Goal: Information Seeking & Learning: Learn about a topic

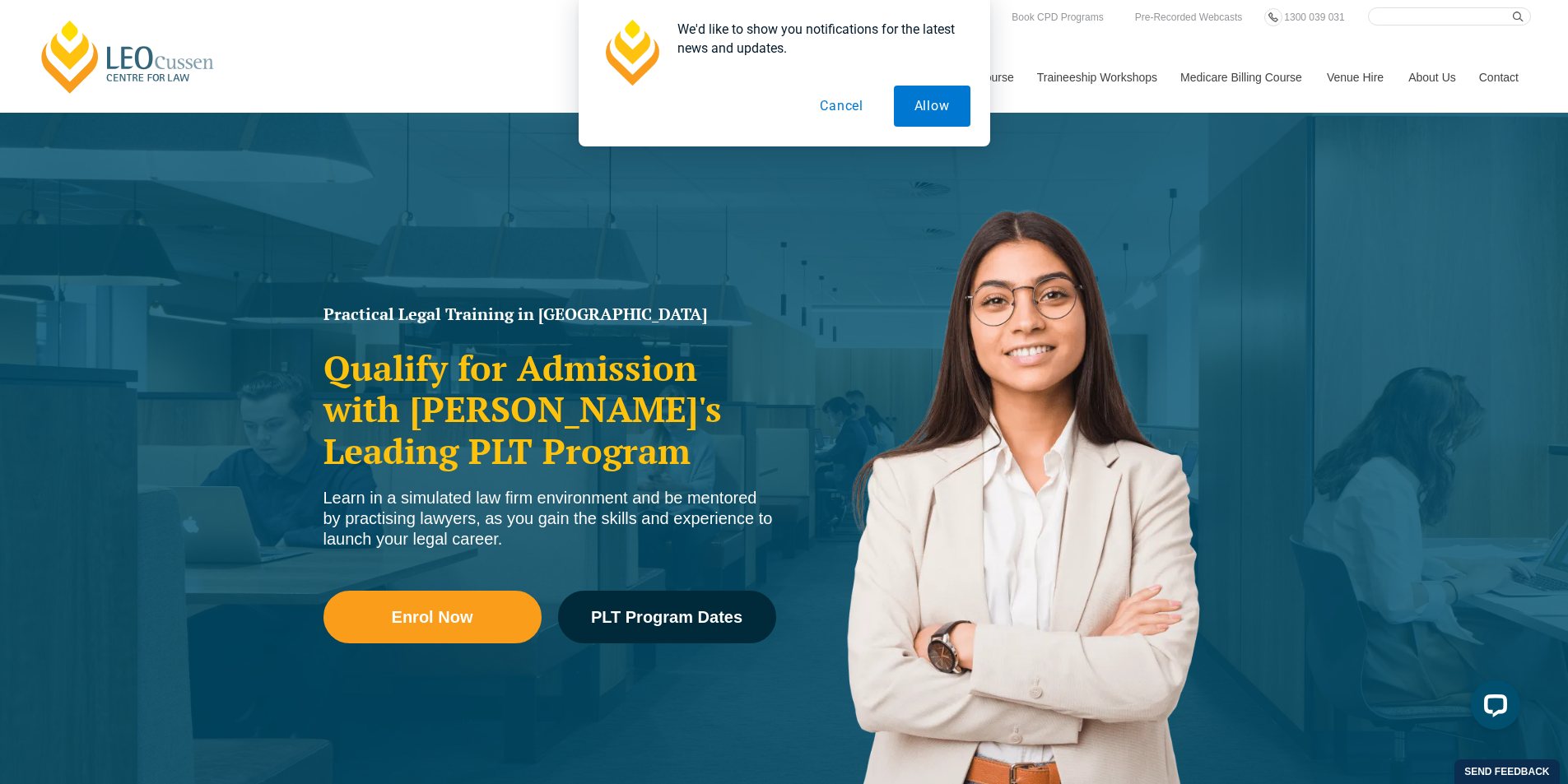
click at [847, 107] on button "Cancel" at bounding box center [841, 106] width 85 height 41
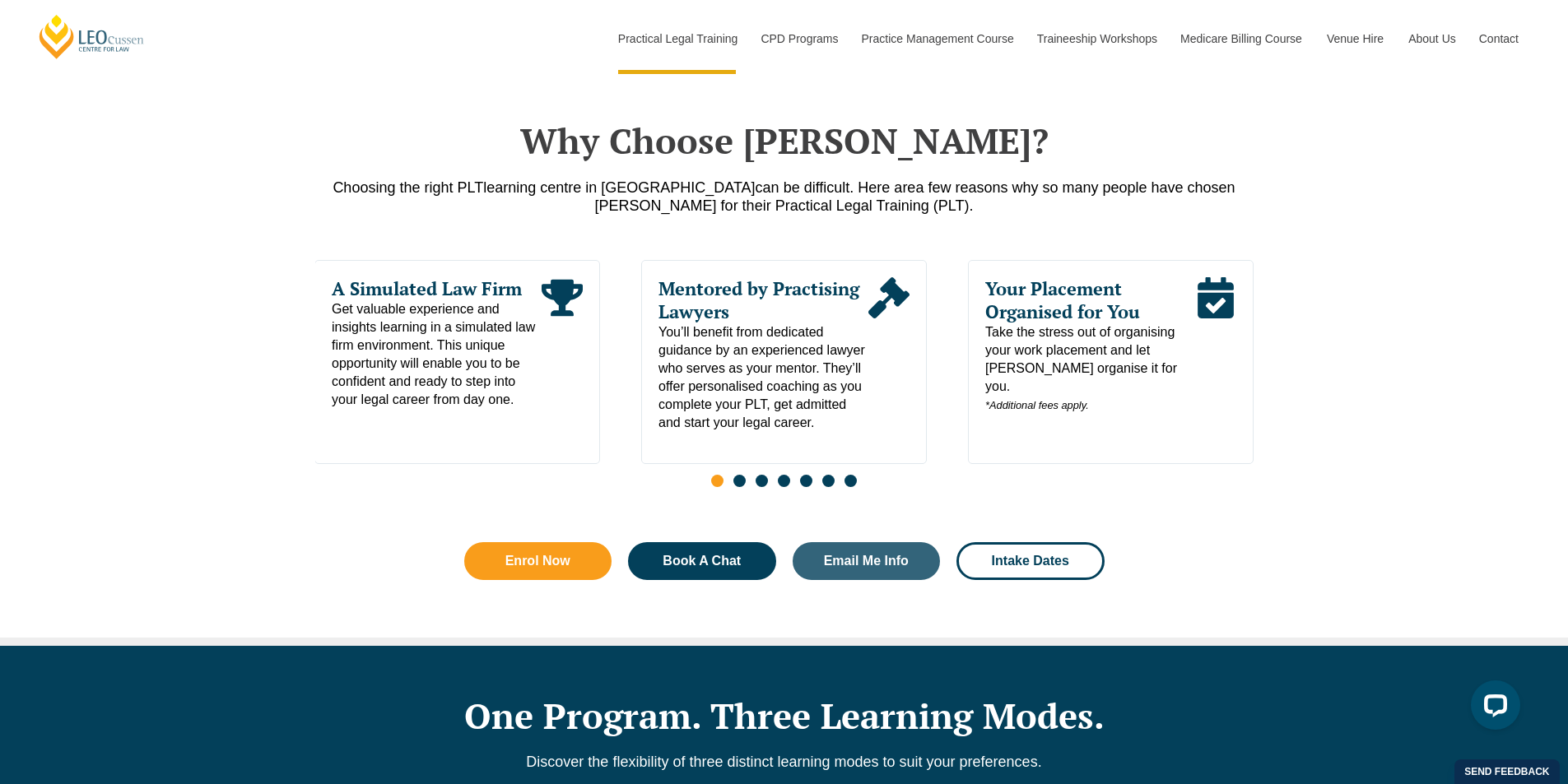
scroll to position [776, 0]
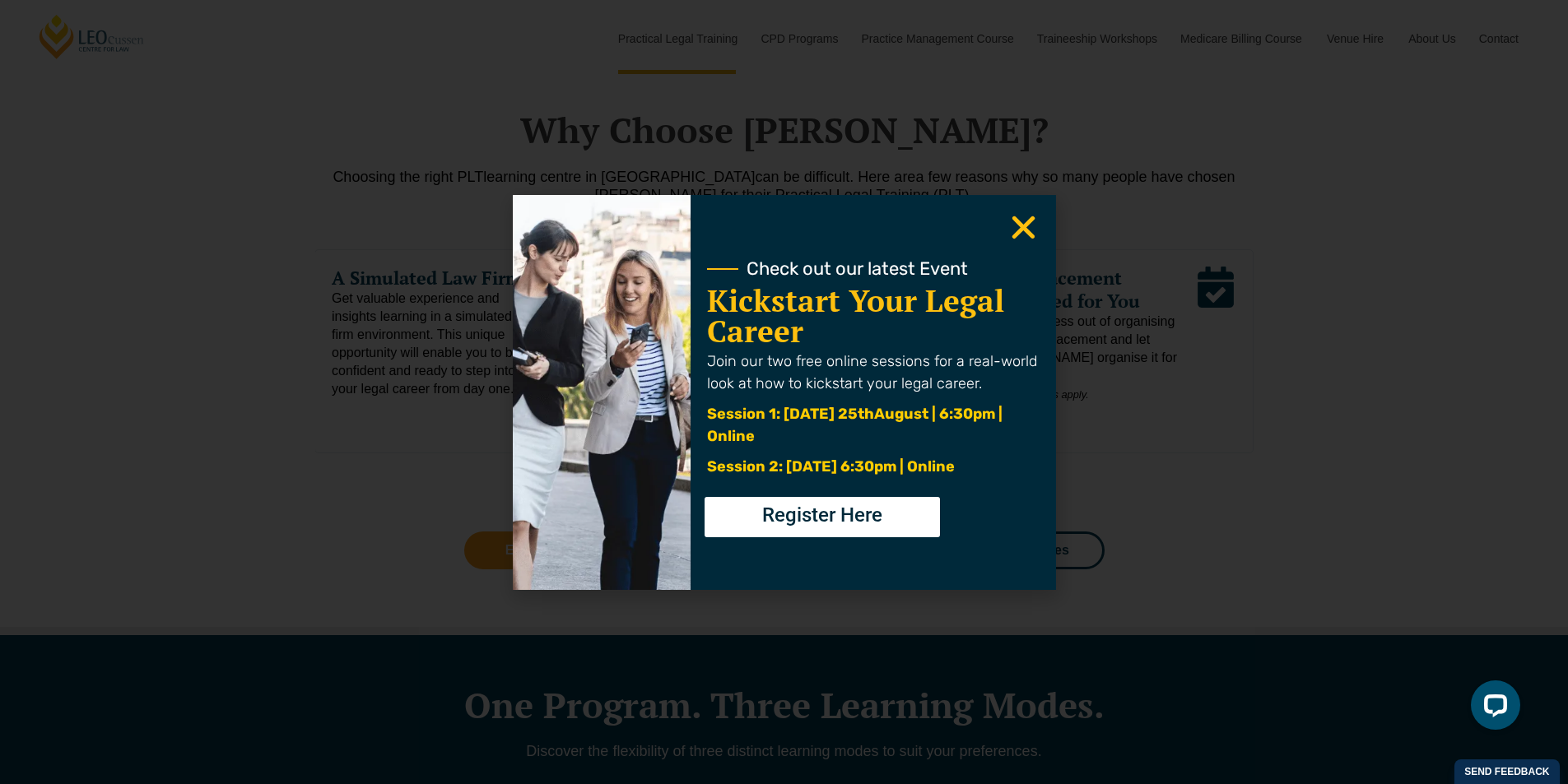
click at [1021, 233] on icon "Close" at bounding box center [1023, 227] width 32 height 32
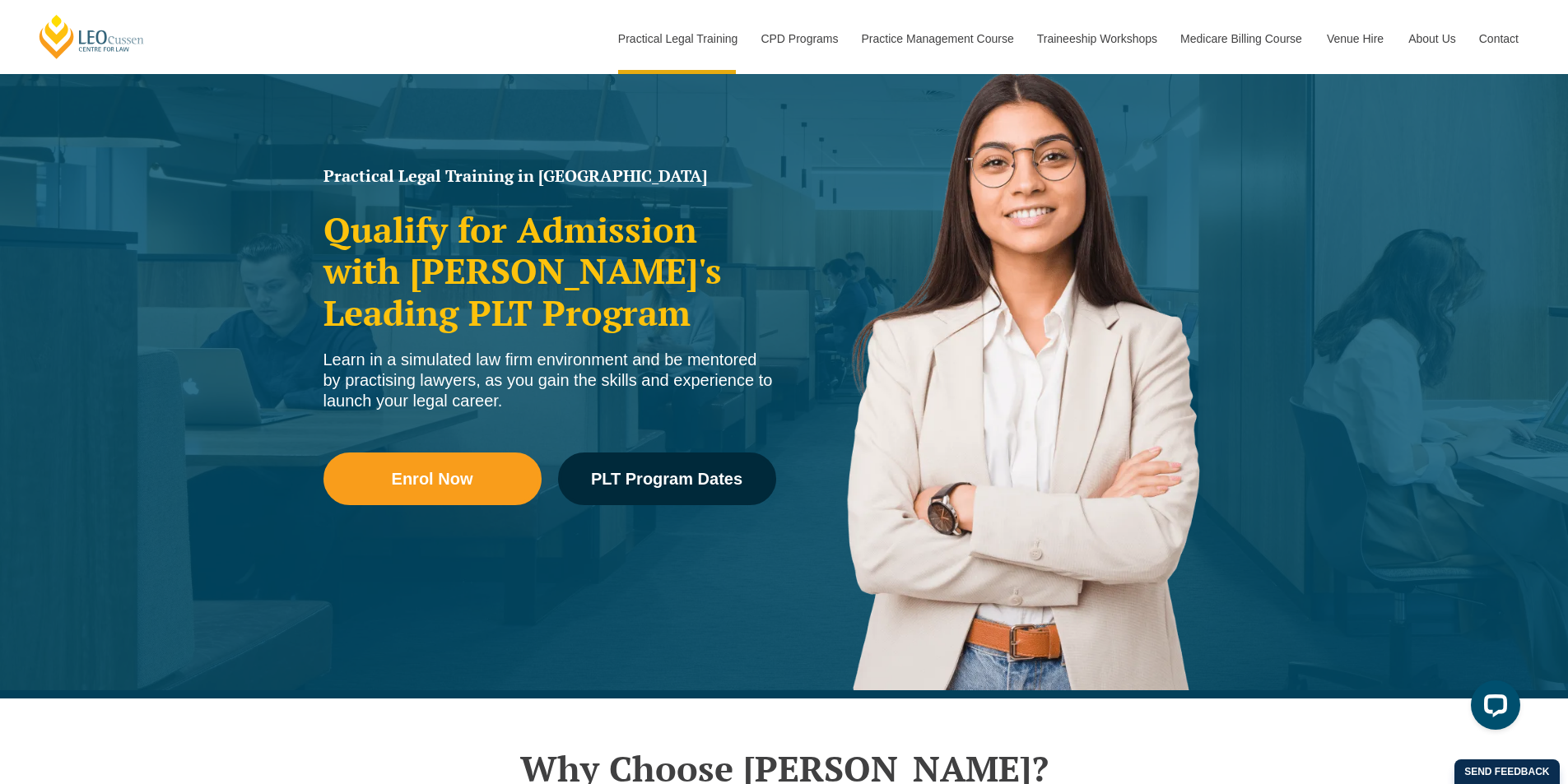
scroll to position [0, 0]
